Goal: Entertainment & Leisure: Consume media (video, audio)

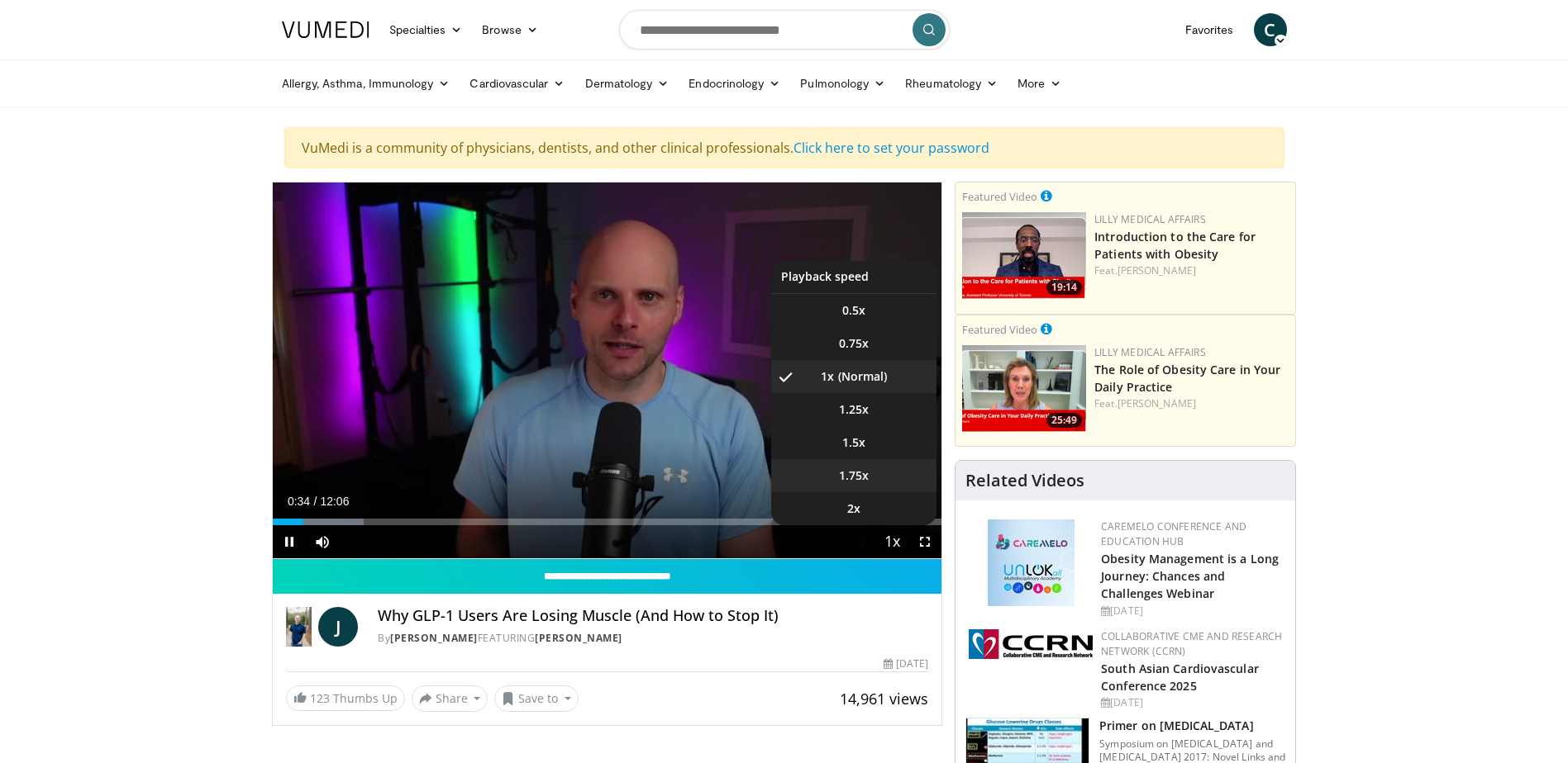
drag, startPoint x: 894, startPoint y: 543, endPoint x: 884, endPoint y: 485, distance: 58.9
click at [892, 525] on div "1x Playback Rate 0.5x 0.75x 1x , selected 1.25x 1.5x 1.75x 2x" at bounding box center [891, 541] width 33 height 33
click at [897, 539] on span "Video Player" at bounding box center [891, 542] width 23 height 33
click at [897, 539] on video-js "**********" at bounding box center [607, 371] width 669 height 377
click at [864, 441] on span "1.5x" at bounding box center [853, 443] width 23 height 17
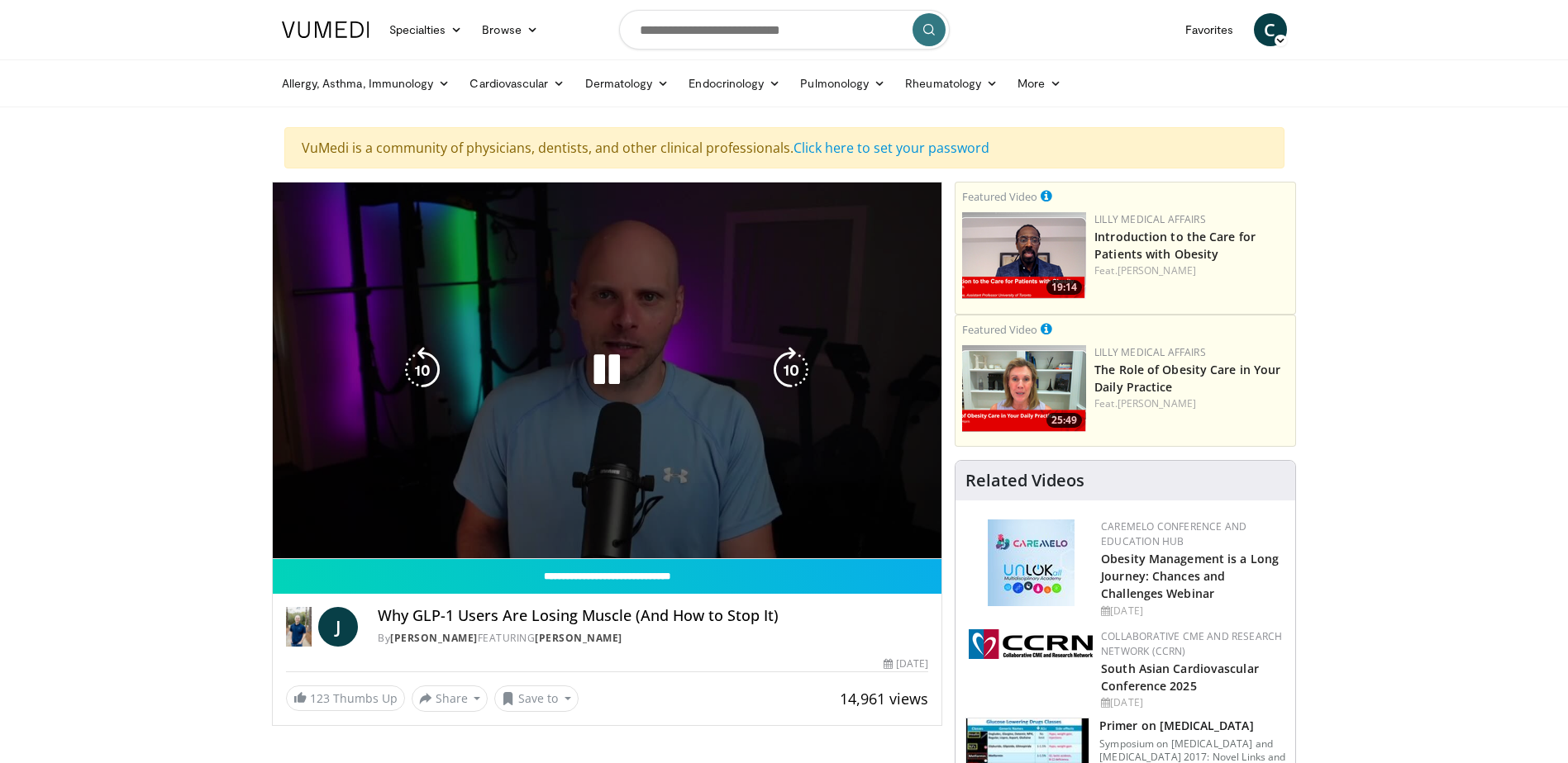
click at [852, 375] on video-js "**********" at bounding box center [607, 371] width 669 height 377
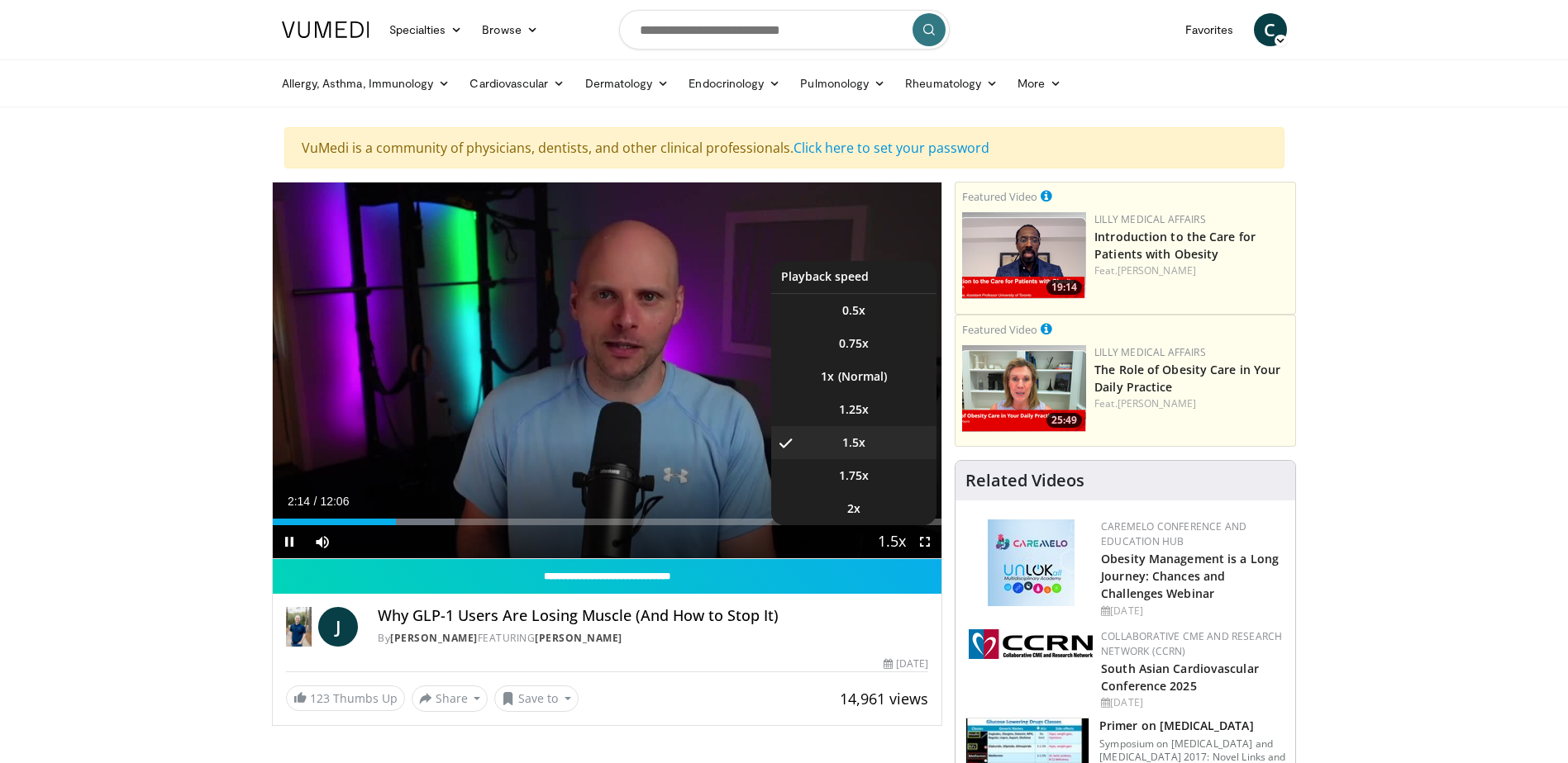
click at [892, 540] on span "Video Player" at bounding box center [891, 542] width 23 height 33
click at [840, 377] on li "1x" at bounding box center [853, 377] width 166 height 33
click at [892, 544] on span "Video Player" at bounding box center [891, 542] width 23 height 33
click at [892, 544] on video-js "**********" at bounding box center [607, 371] width 669 height 377
click at [852, 447] on span "1.5x" at bounding box center [853, 443] width 23 height 17
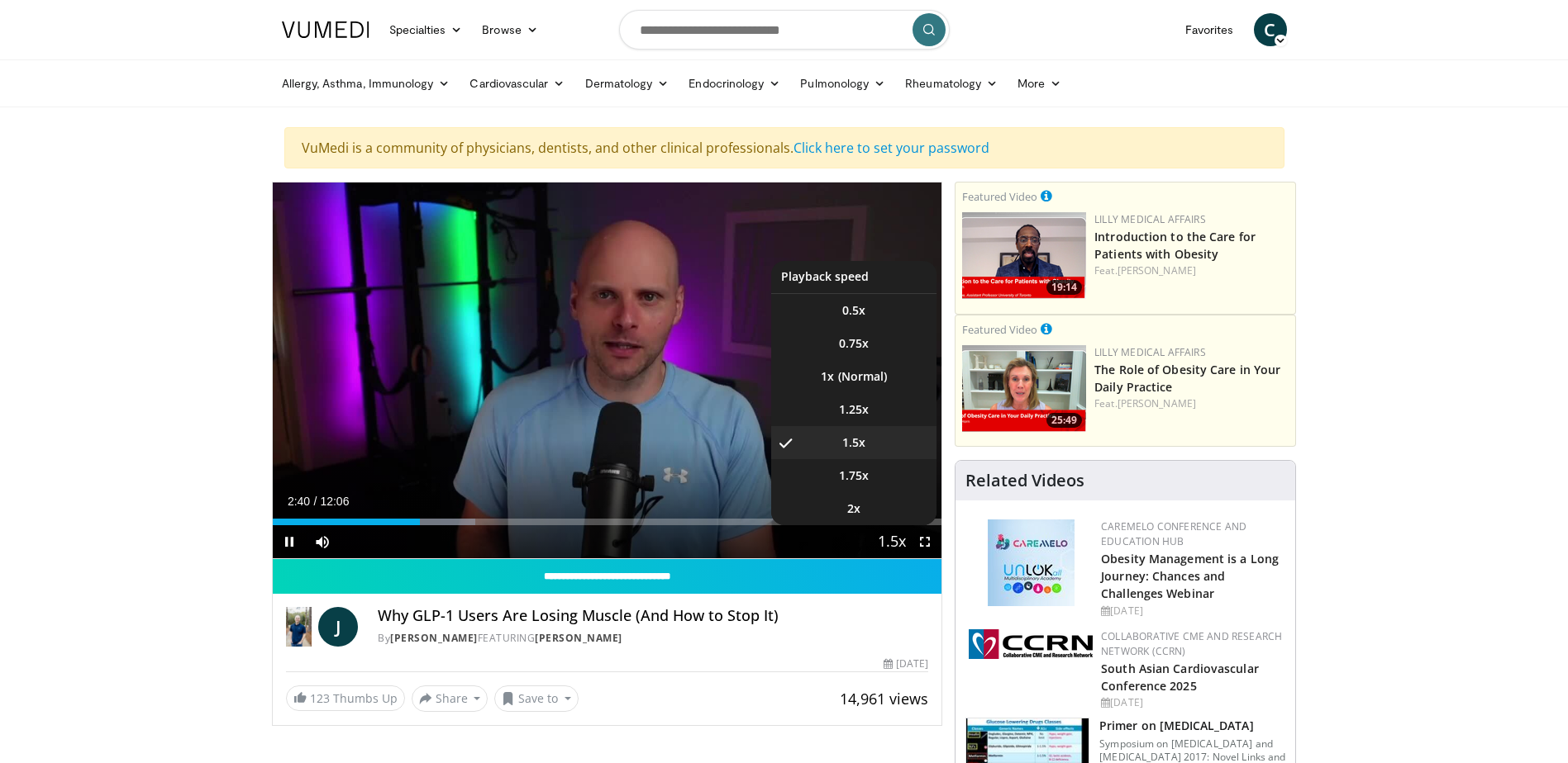
click at [897, 546] on span "Video Player" at bounding box center [891, 542] width 23 height 33
click at [848, 379] on li "1x" at bounding box center [853, 377] width 166 height 33
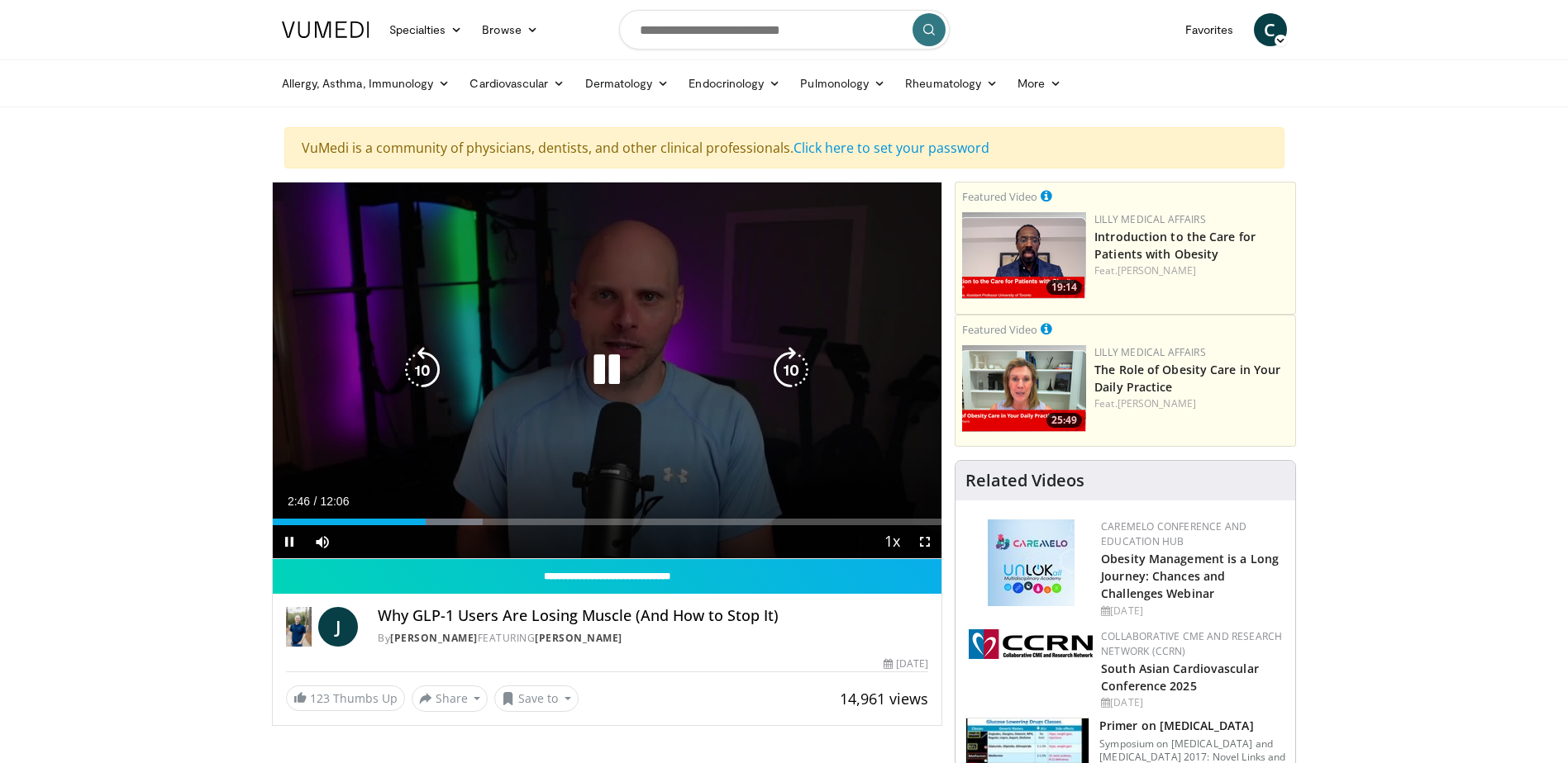
click at [640, 254] on div "10 seconds Tap to unmute" at bounding box center [607, 370] width 669 height 376
click at [653, 421] on div "10 seconds Tap to unmute" at bounding box center [607, 370] width 669 height 376
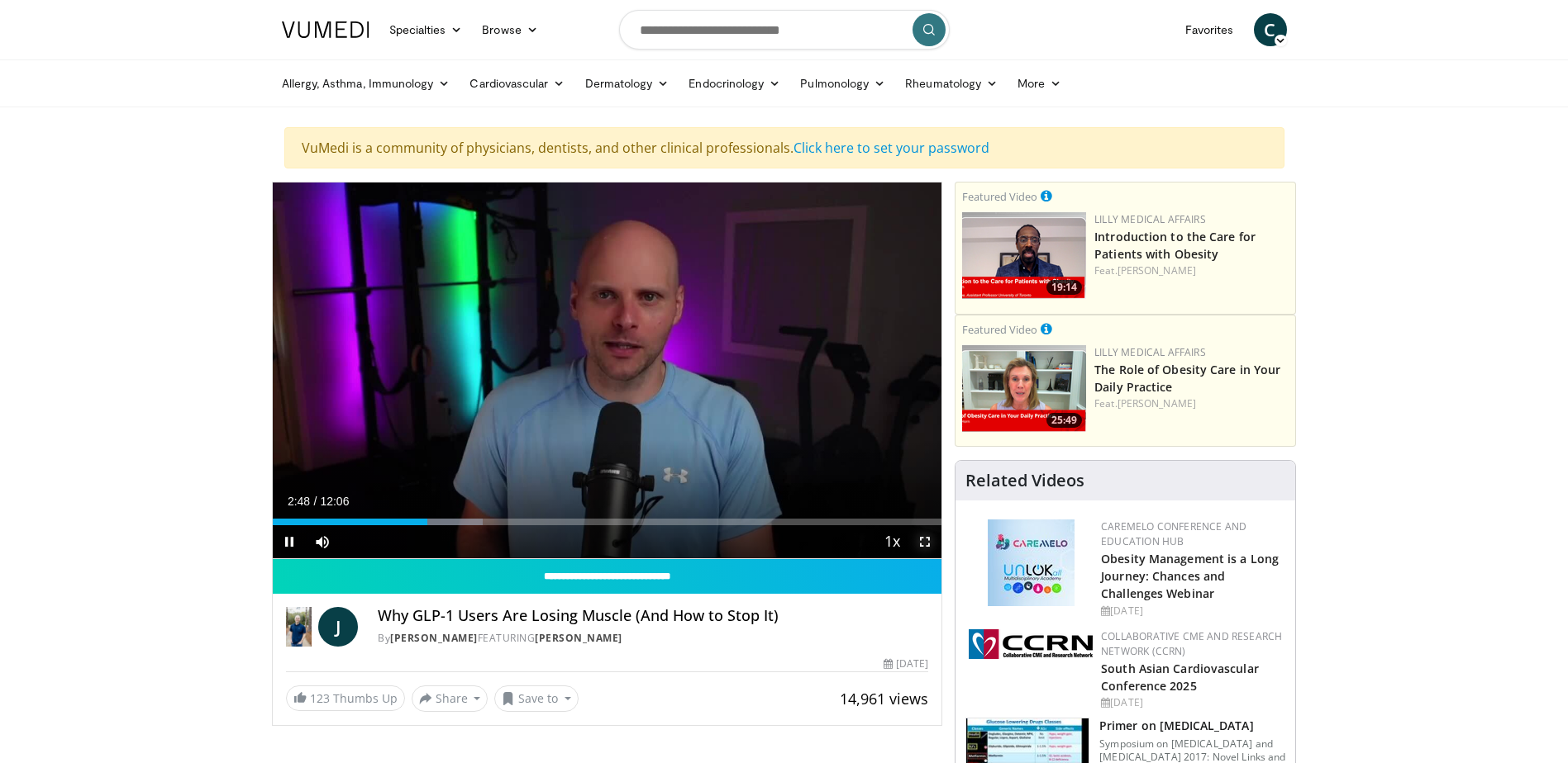
click at [921, 536] on span "Video Player" at bounding box center [924, 541] width 33 height 33
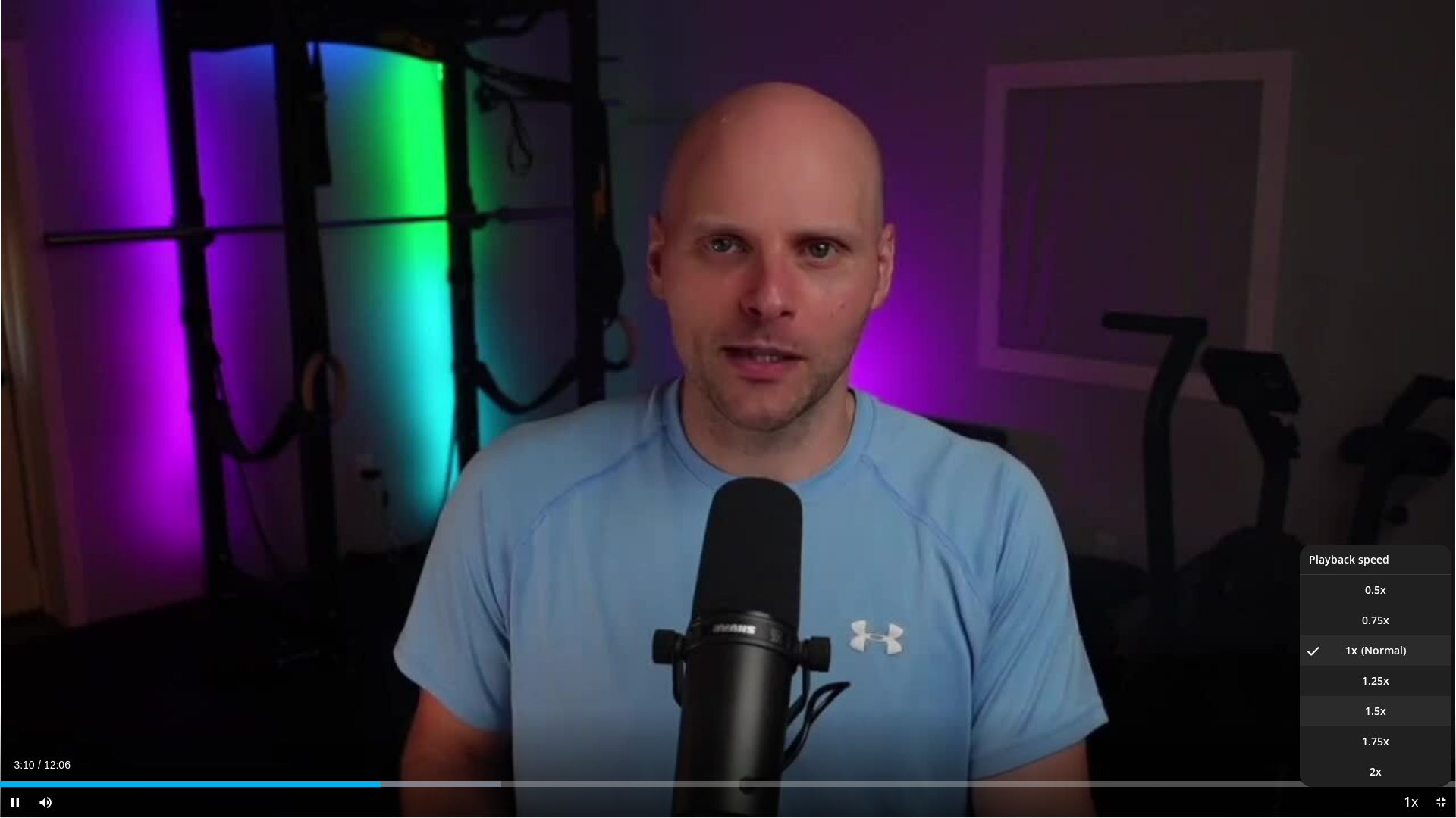
click at [1377, 700] on span "1.5x" at bounding box center [1375, 712] width 21 height 15
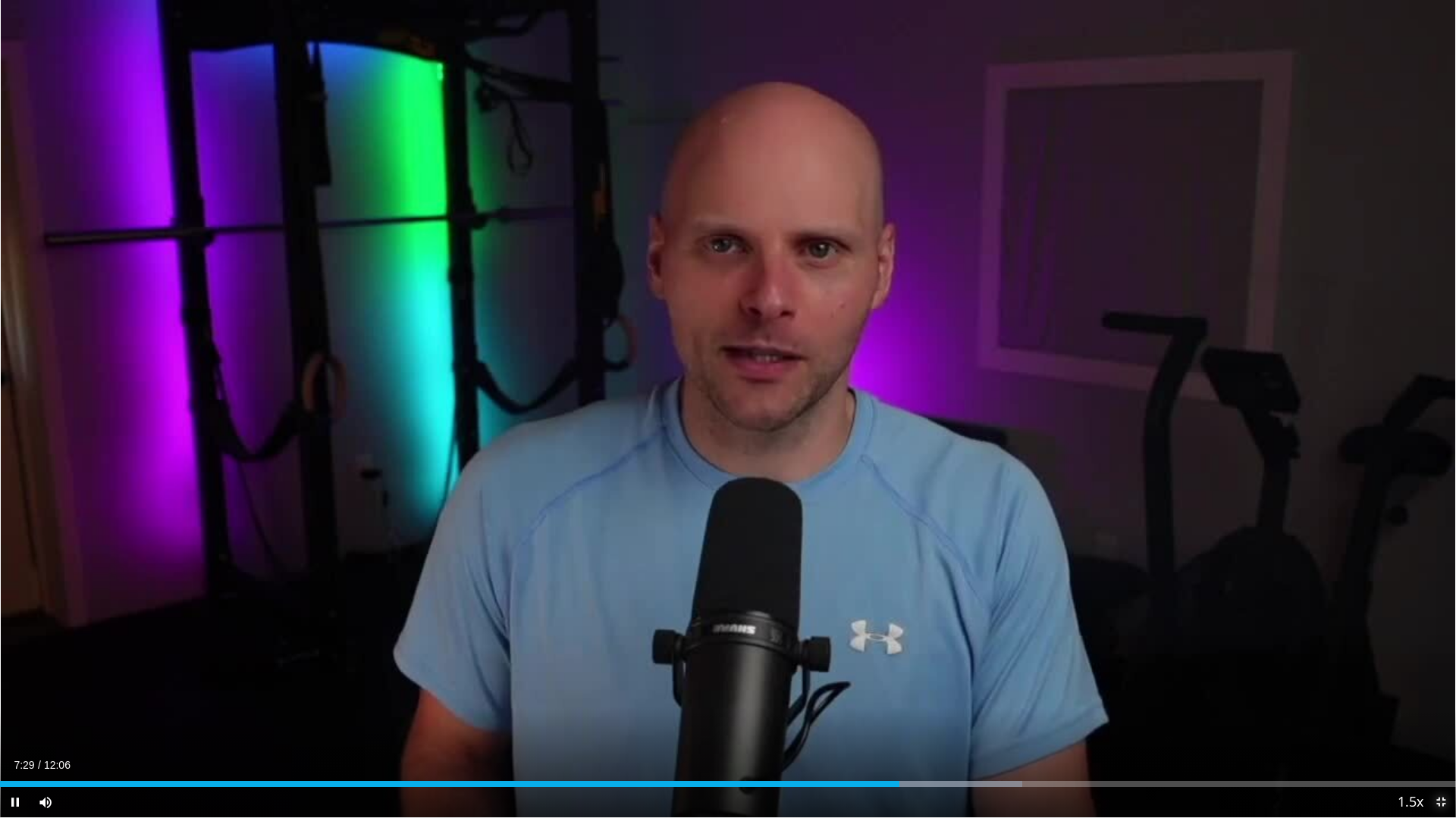
click at [1438, 700] on span "Video Player" at bounding box center [1440, 802] width 30 height 30
